Goal: Task Accomplishment & Management: Manage account settings

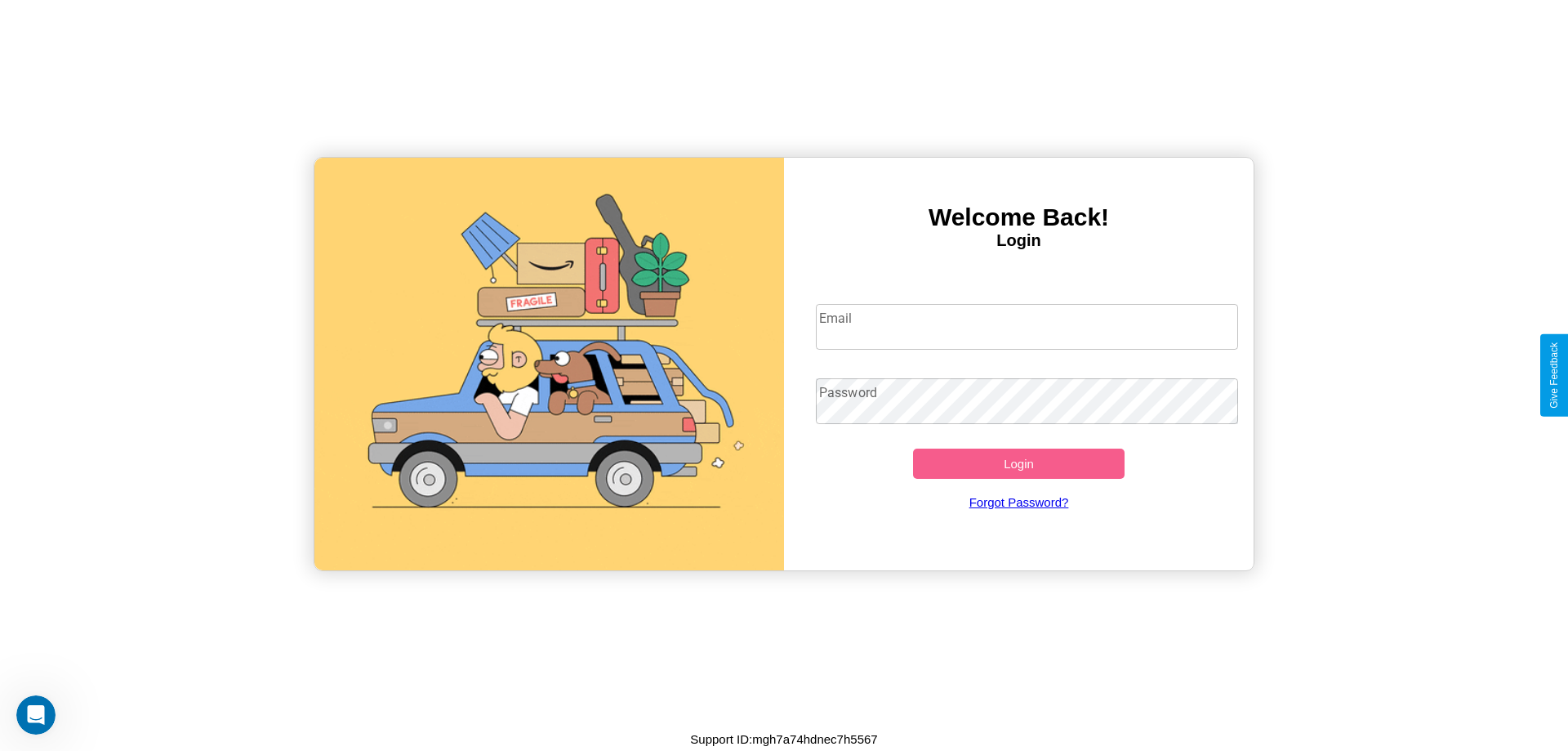
click at [1027, 326] on input "Email" at bounding box center [1027, 327] width 423 height 46
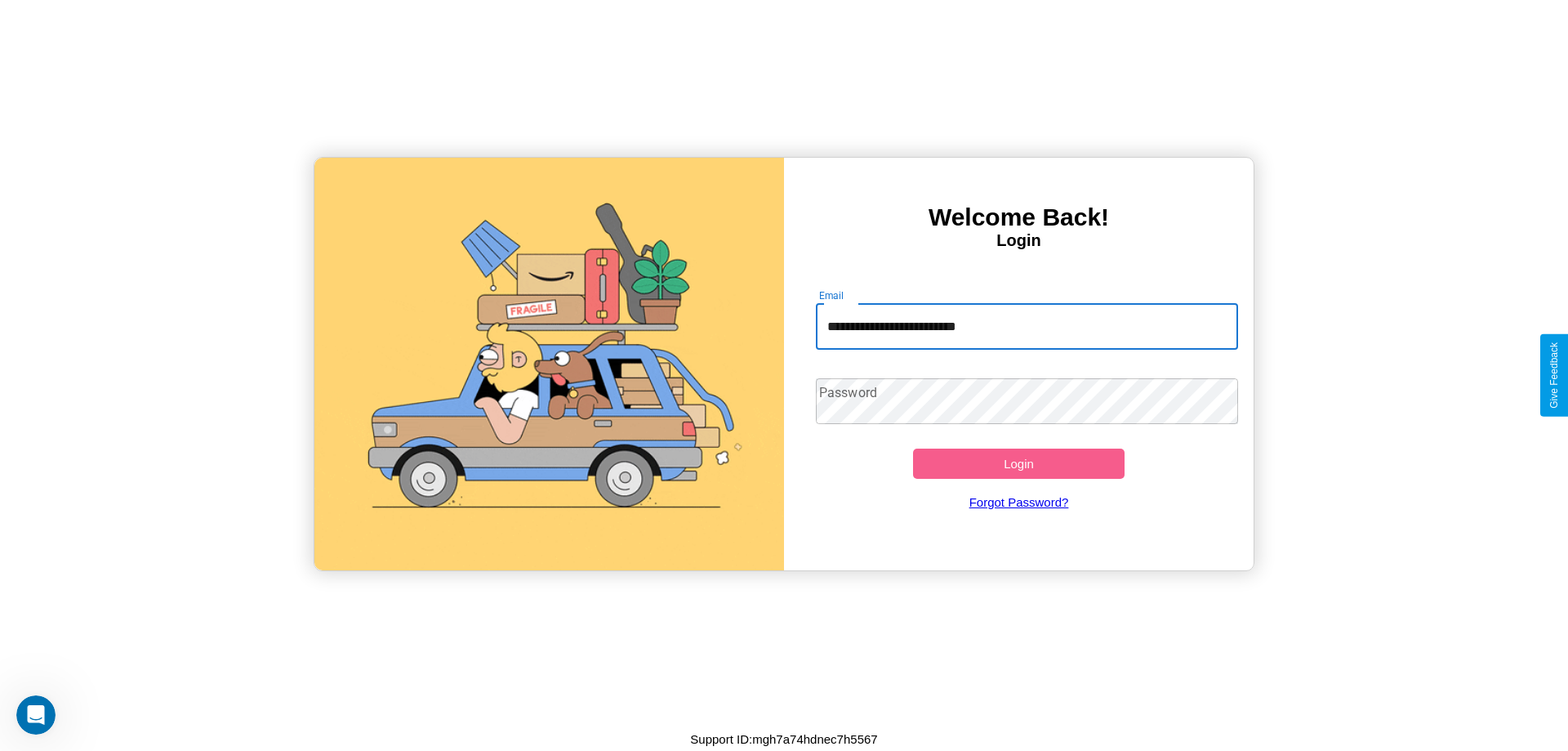
type input "**********"
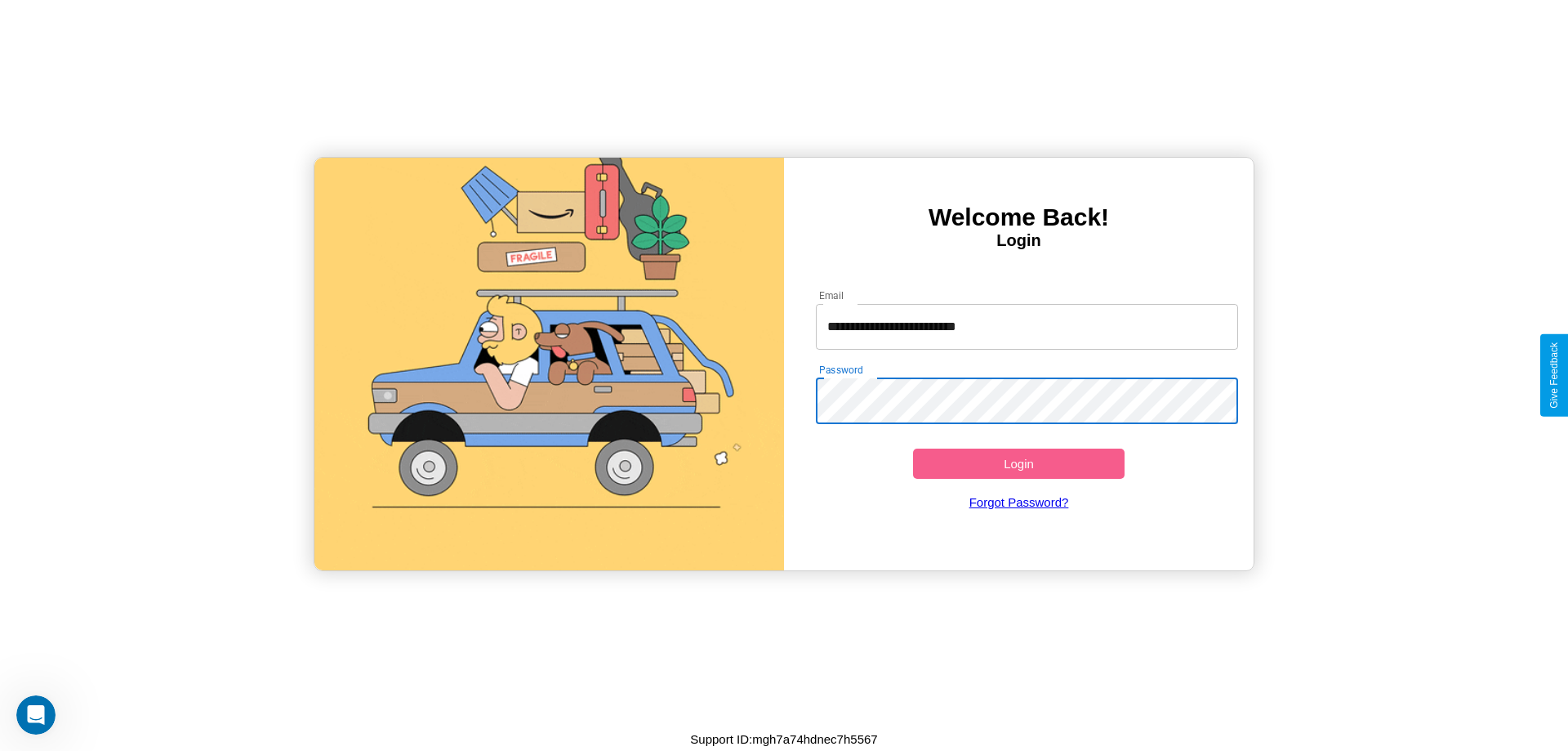
click at [1018, 463] on button "Login" at bounding box center [1018, 464] width 212 height 30
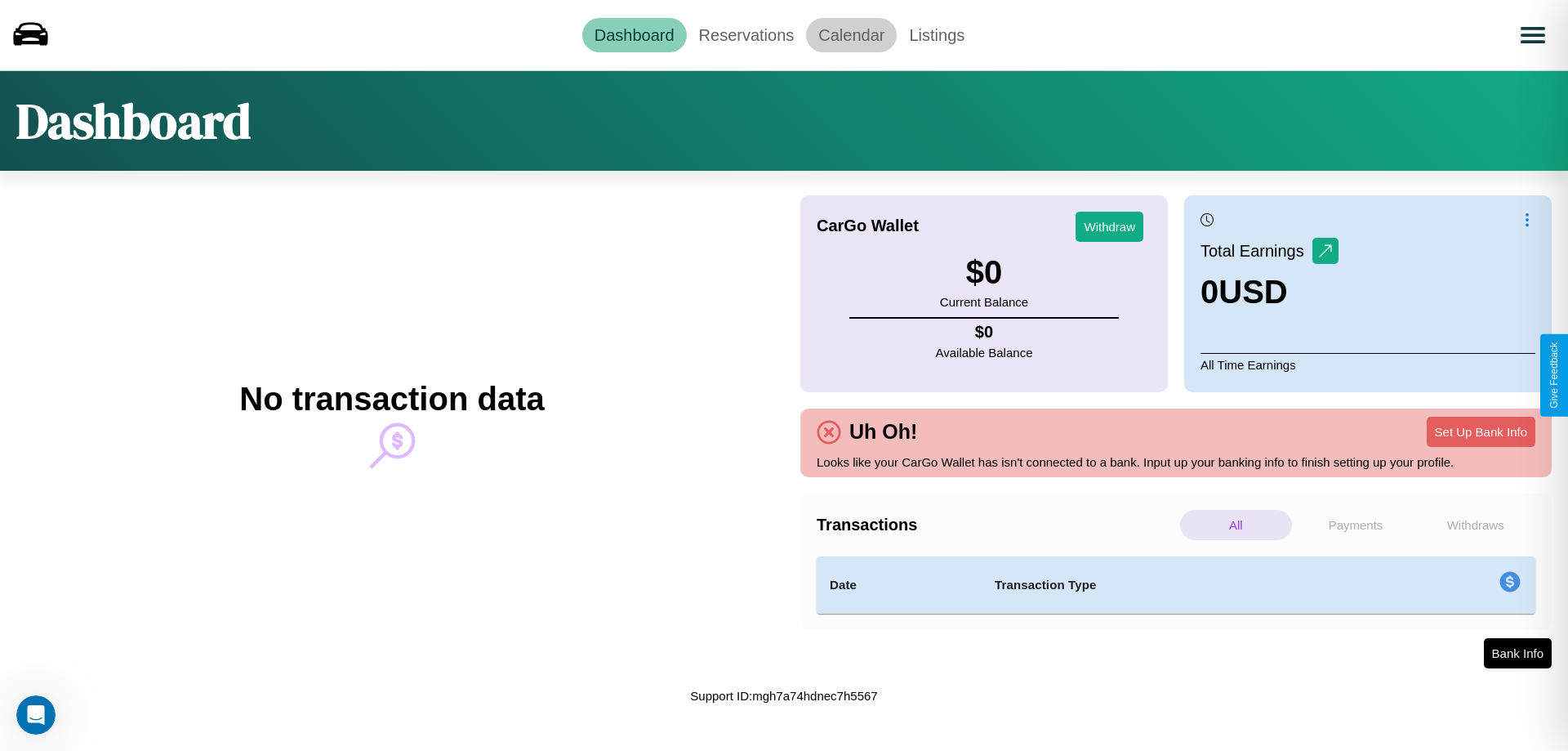
click at [851, 34] on link "Calendar" at bounding box center [851, 34] width 90 height 34
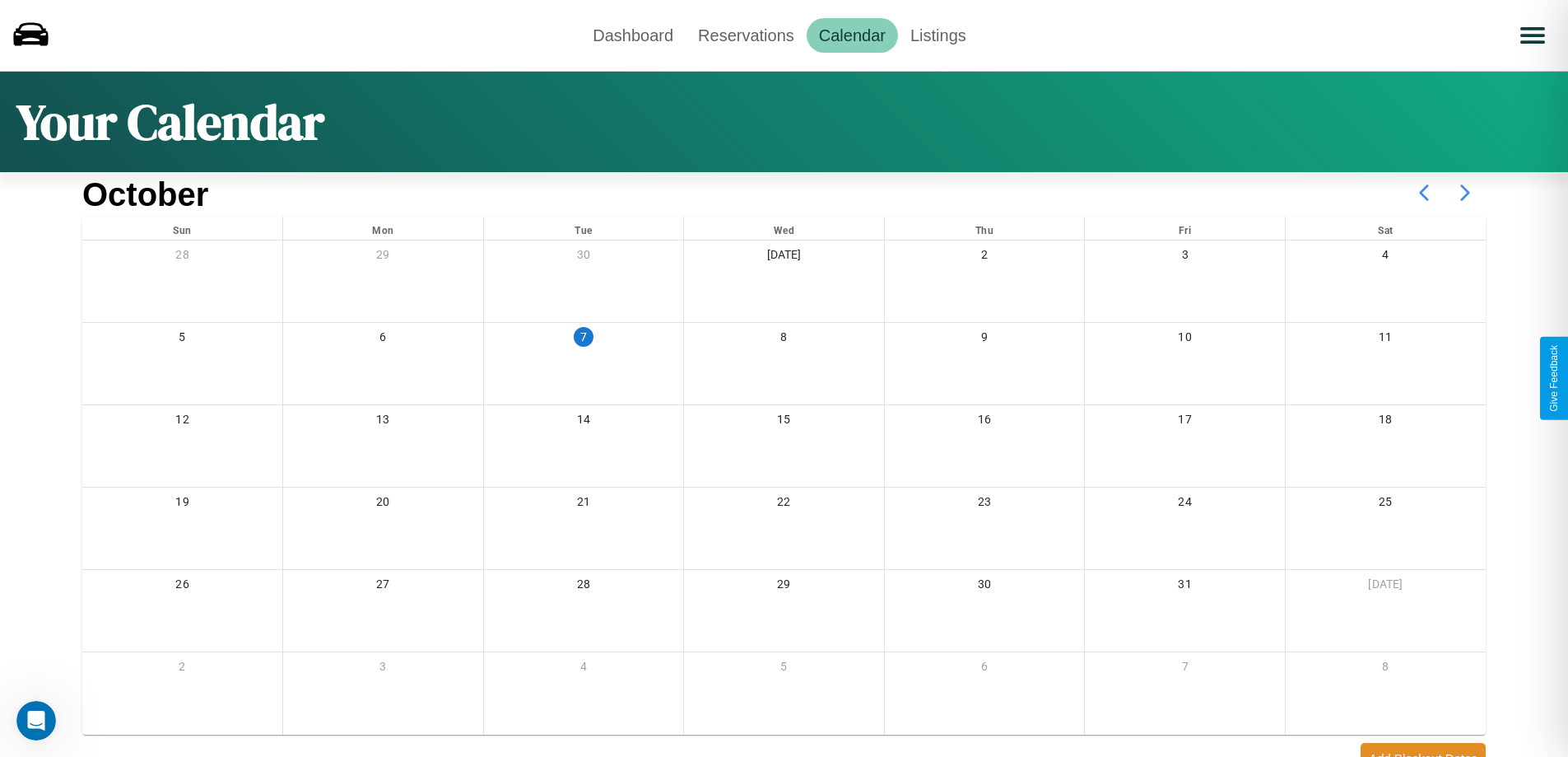
click at [1465, 192] on icon at bounding box center [1465, 192] width 41 height 41
click at [746, 35] on link "Reservations" at bounding box center [746, 35] width 121 height 35
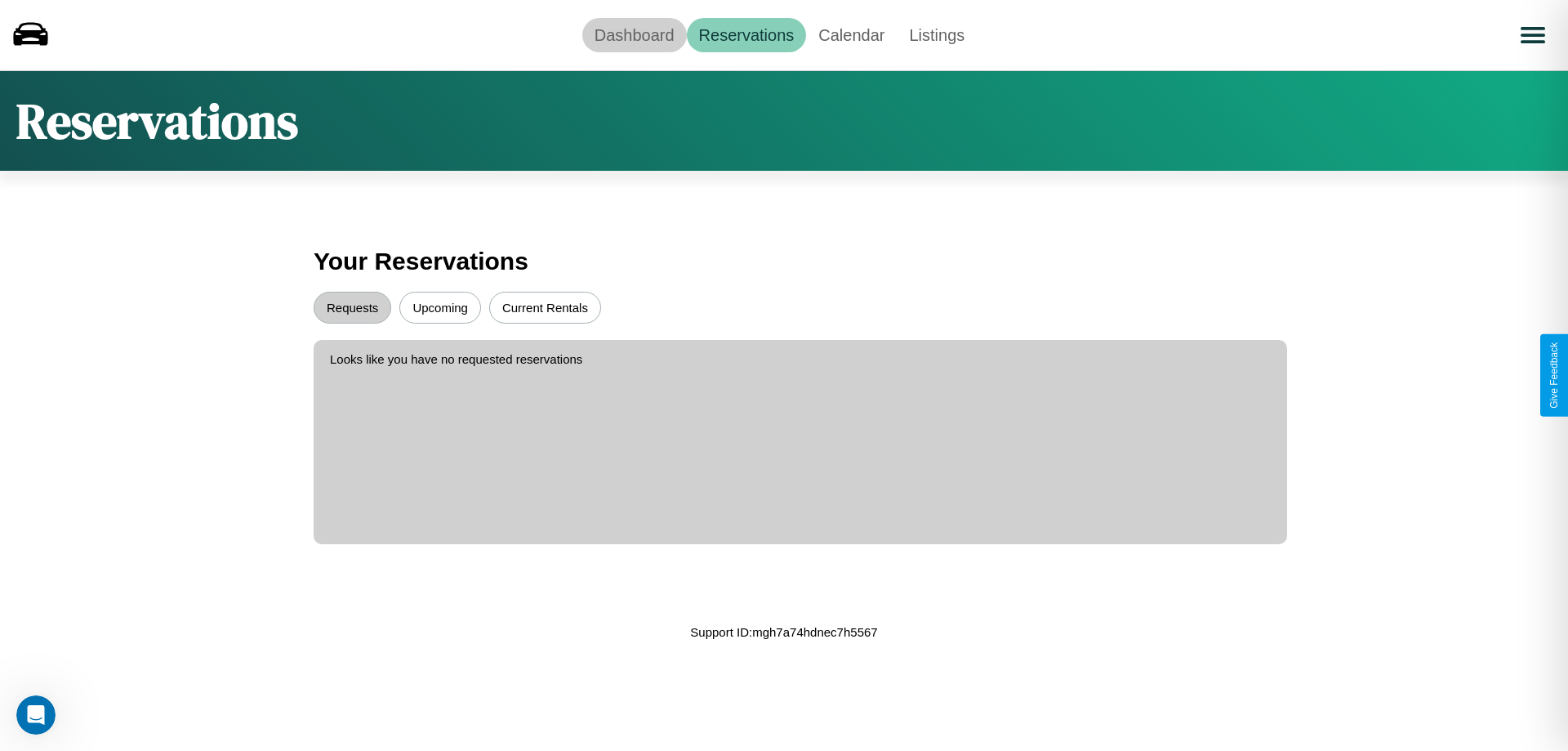
click at [633, 34] on link "Dashboard" at bounding box center [634, 34] width 105 height 34
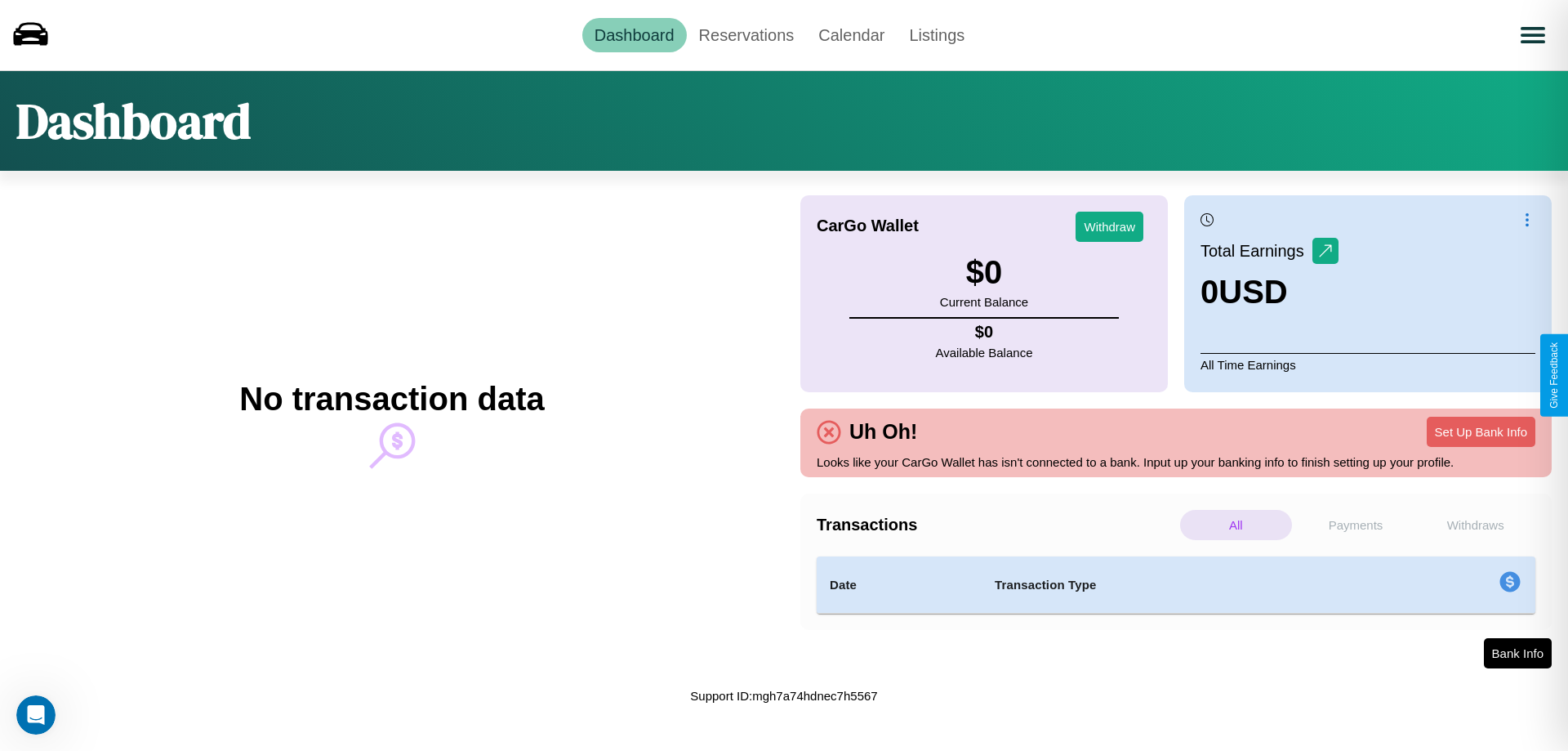
click at [1475, 525] on p "Withdraws" at bounding box center [1475, 525] width 112 height 30
click at [1236, 525] on p "All" at bounding box center [1236, 525] width 112 height 30
